Goal: Transaction & Acquisition: Book appointment/travel/reservation

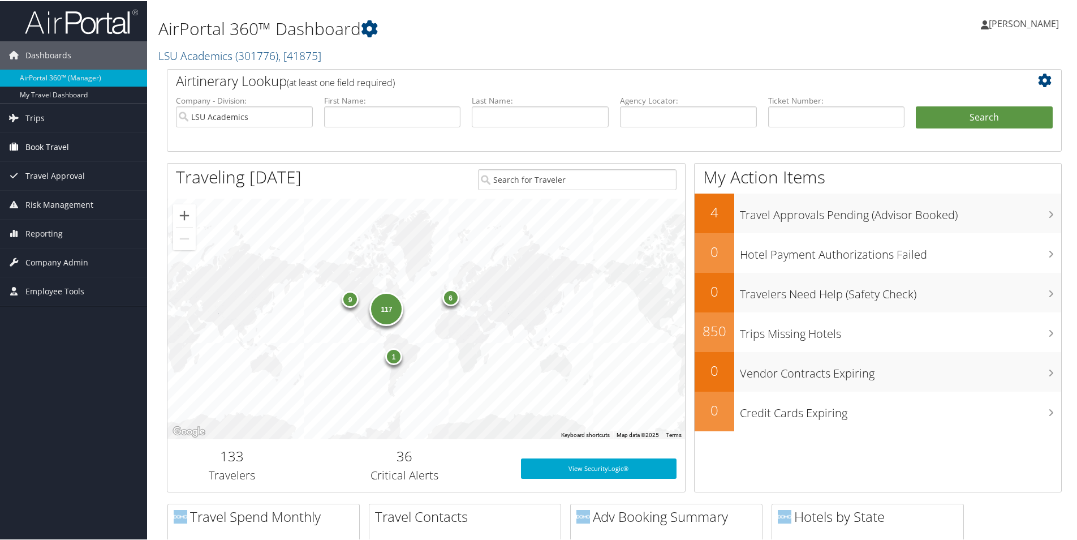
click at [40, 136] on span "Book Travel" at bounding box center [47, 146] width 44 height 28
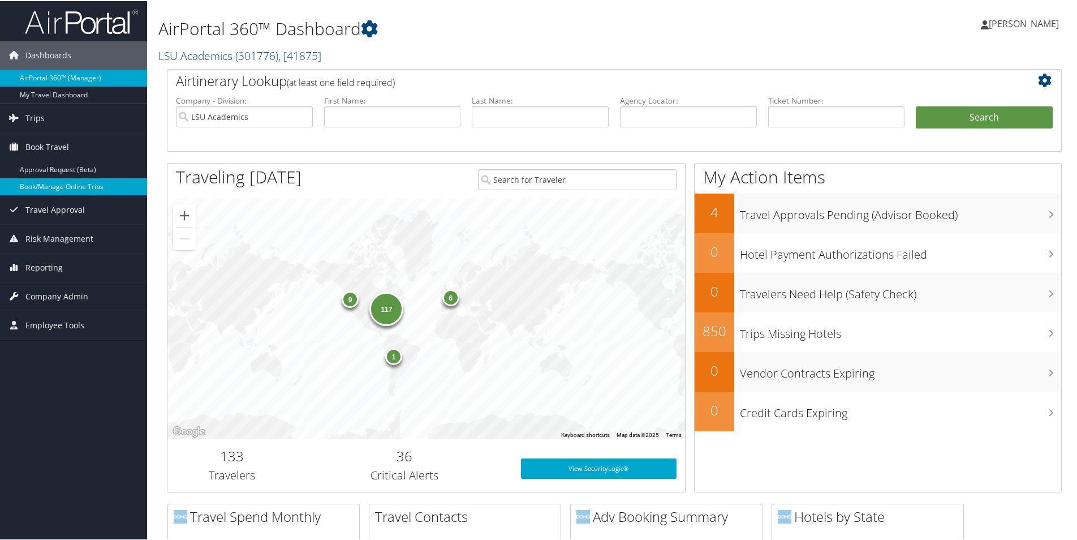
click at [57, 181] on link "Book/Manage Online Trips" at bounding box center [73, 185] width 147 height 17
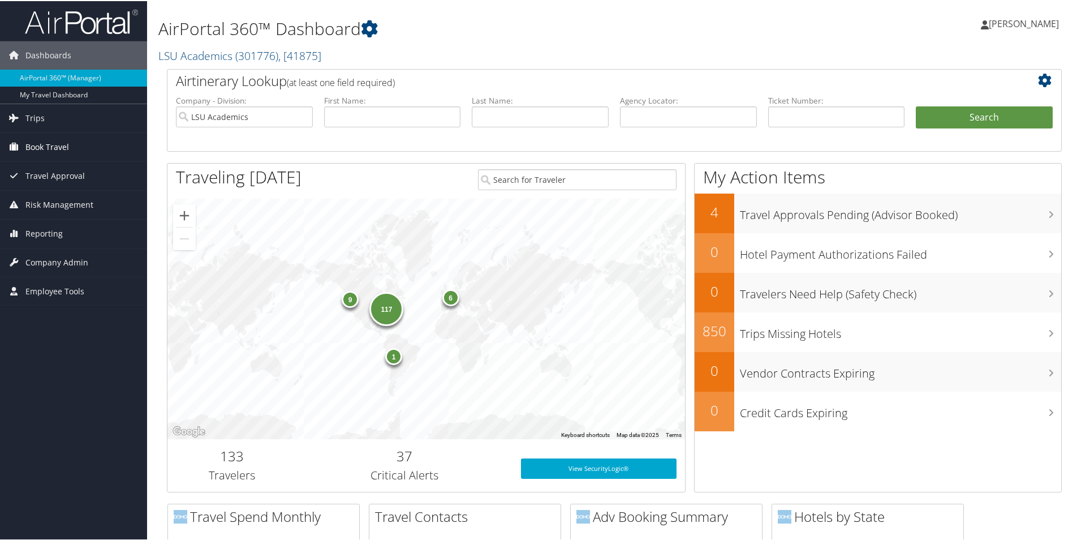
click at [38, 145] on span "Book Travel" at bounding box center [47, 146] width 44 height 28
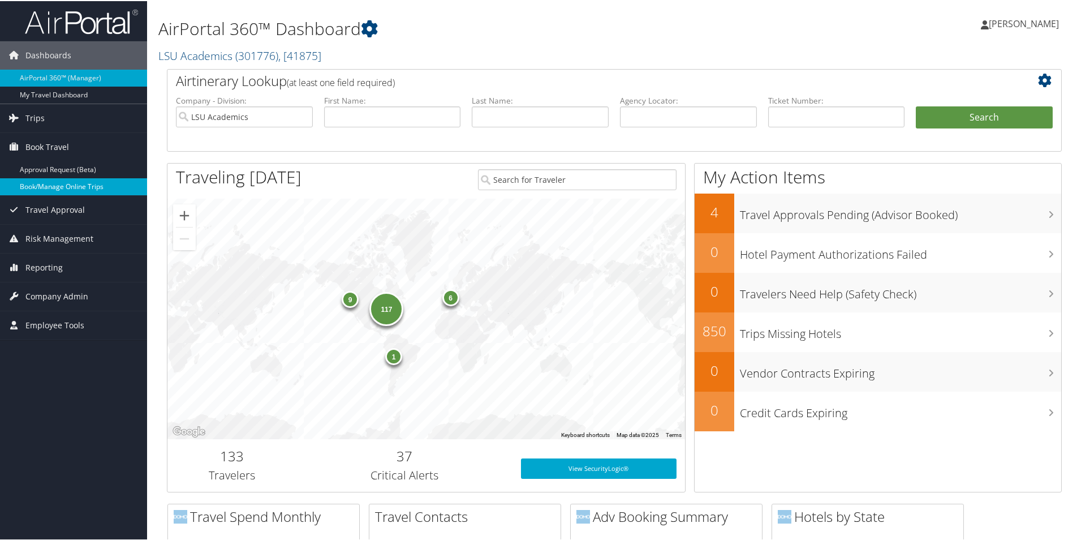
click at [38, 187] on link "Book/Manage Online Trips" at bounding box center [73, 185] width 147 height 17
